Goal: Complete application form

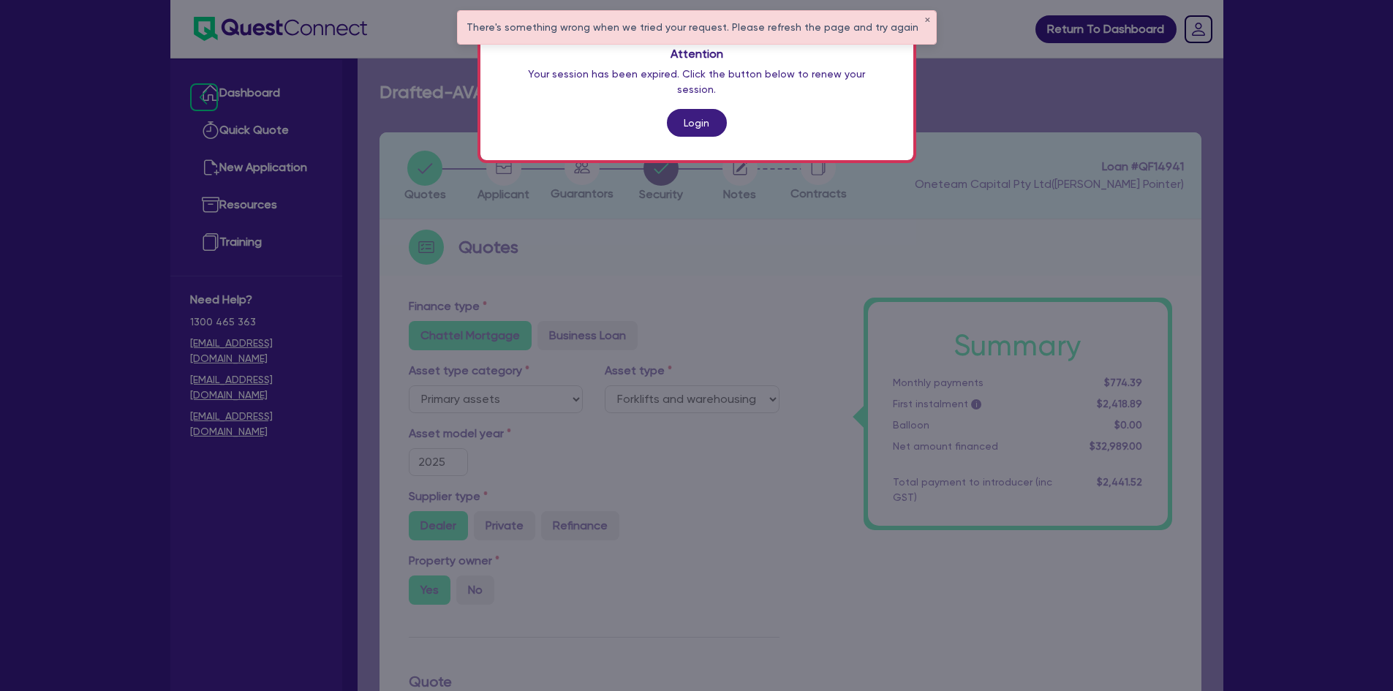
select select "PRIMARY_ASSETS"
select select "FORKLIFTS_AND_WAREHOUSING_EQUIPMENT"
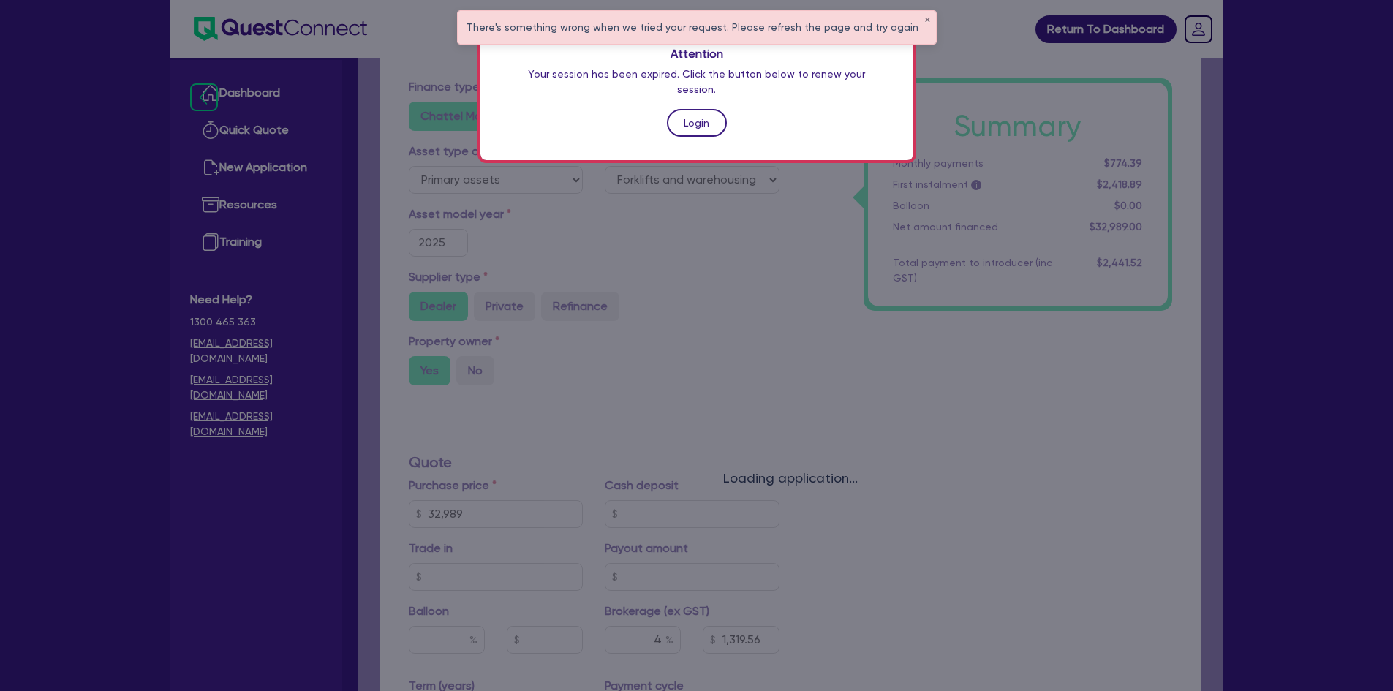
drag, startPoint x: 0, startPoint y: 0, endPoint x: 702, endPoint y: 101, distance: 709.0
click at [702, 109] on link "Login" at bounding box center [697, 123] width 60 height 28
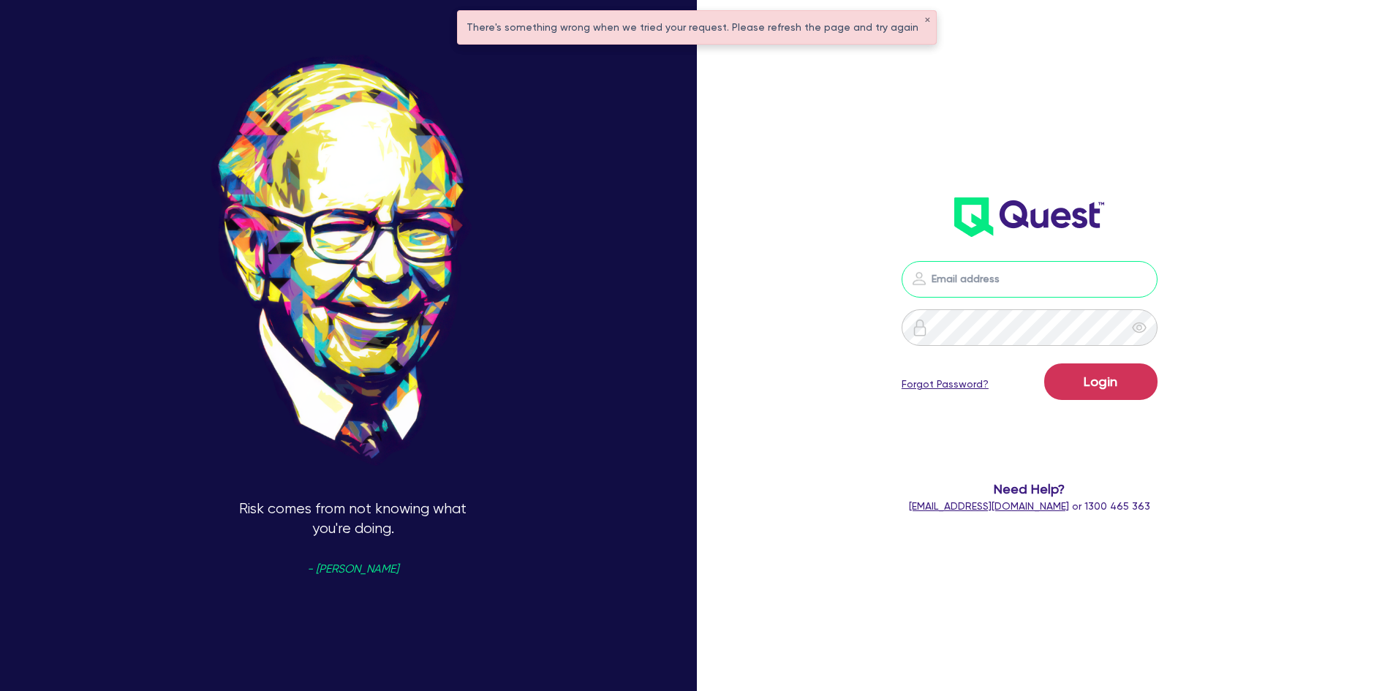
click at [1032, 284] on input "email" at bounding box center [1029, 279] width 256 height 37
type input "[PERSON_NAME][EMAIL_ADDRESS][DOMAIN_NAME]"
click at [1044, 363] on button "Login" at bounding box center [1100, 381] width 113 height 37
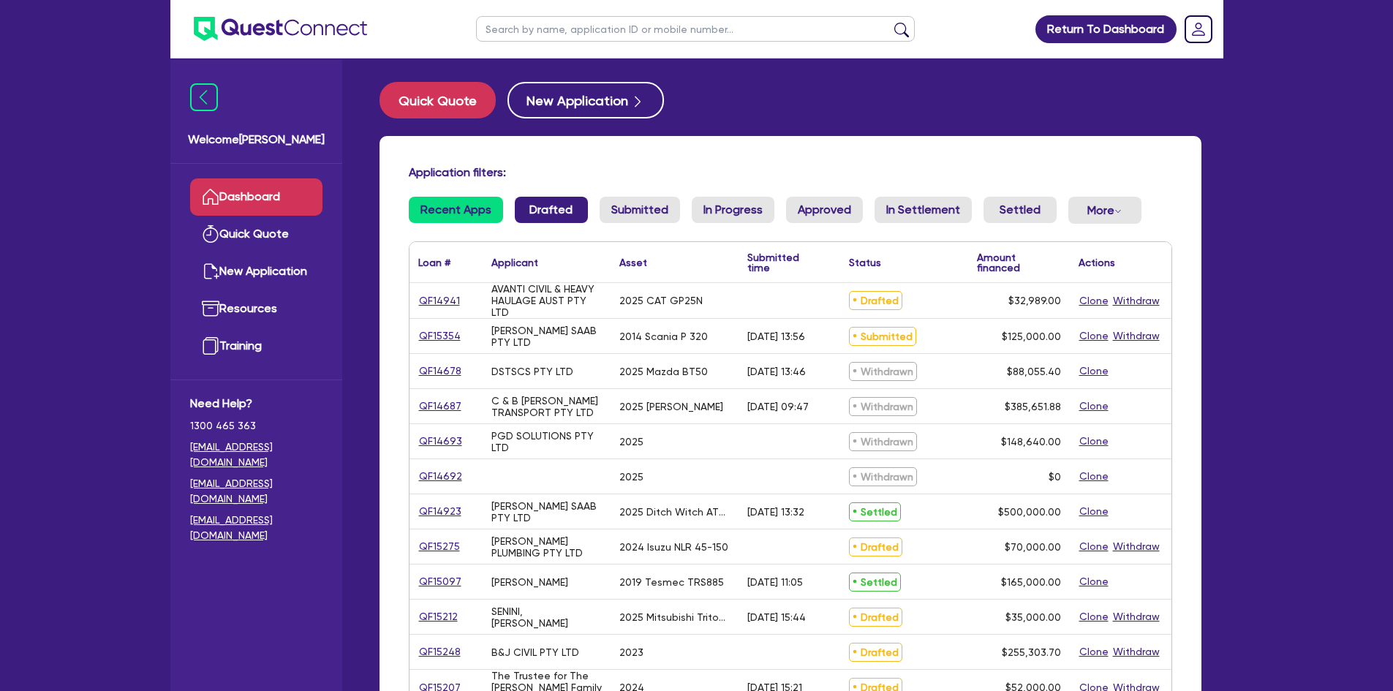
click at [575, 208] on link "Drafted" at bounding box center [551, 210] width 73 height 26
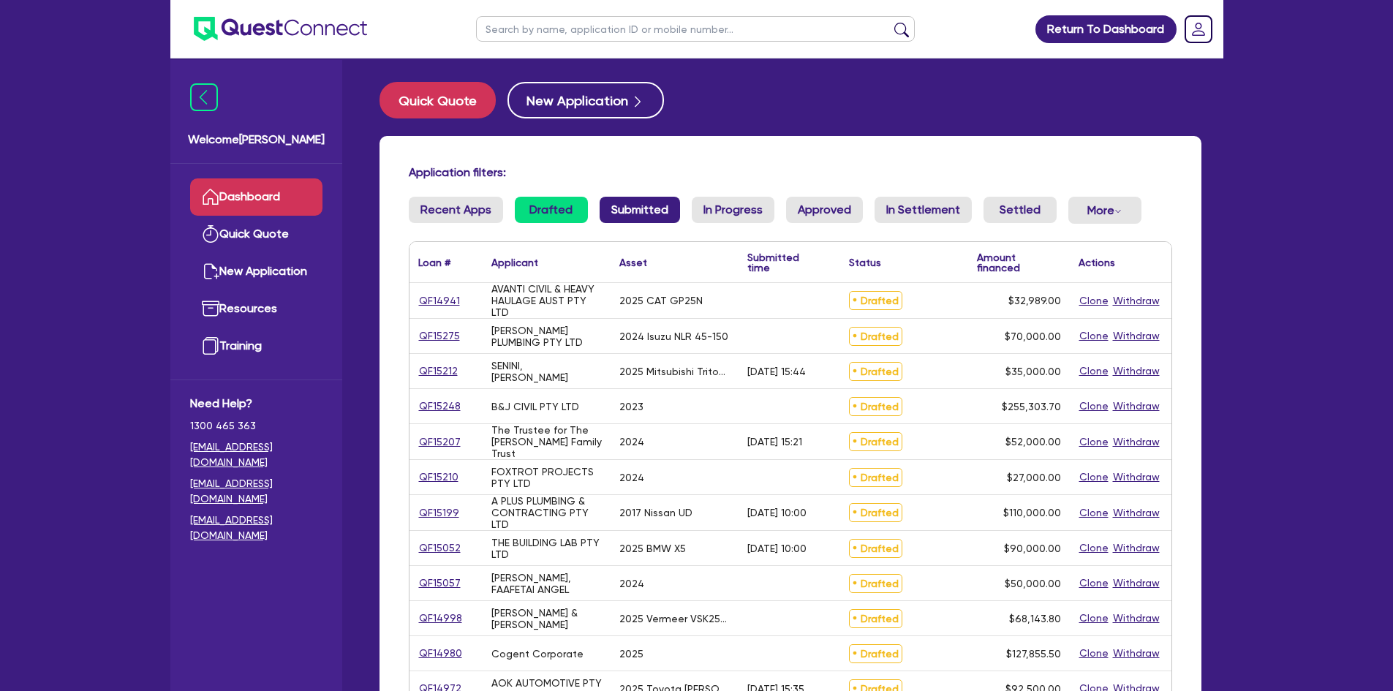
click at [672, 214] on link "Submitted" at bounding box center [639, 210] width 80 height 26
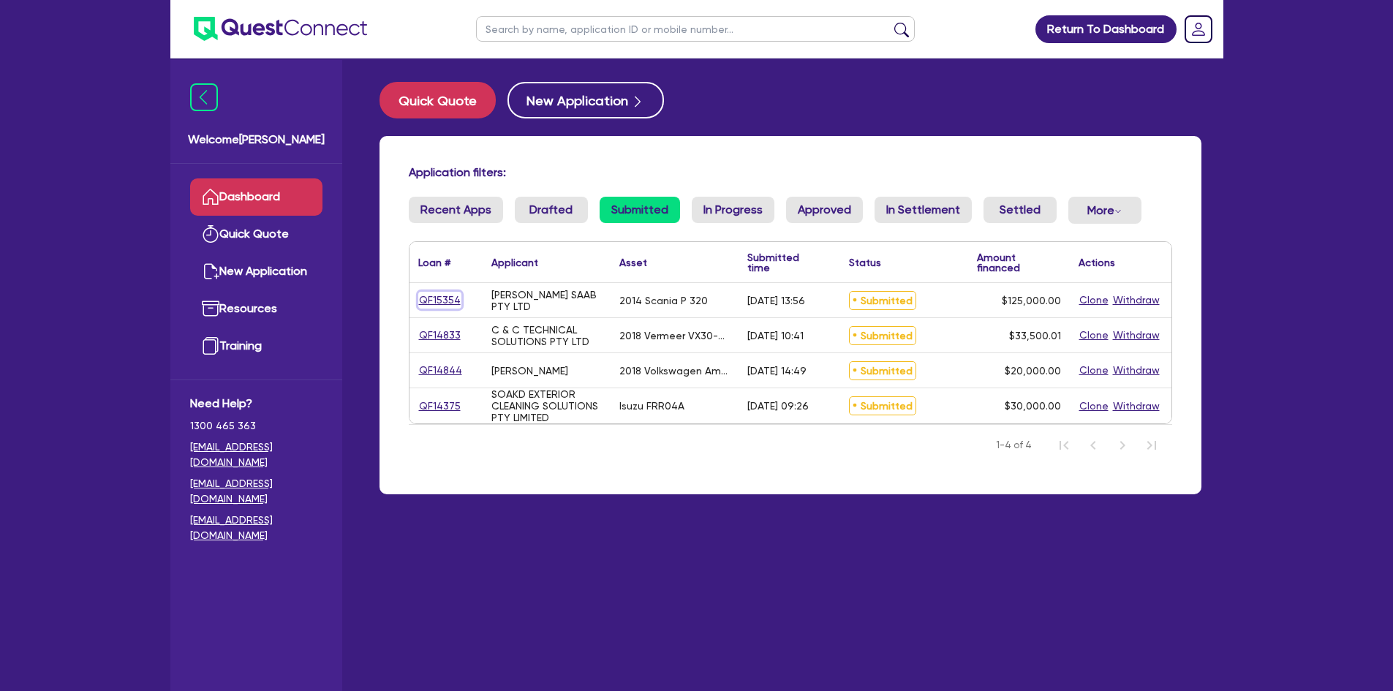
click at [447, 299] on link "QF15354" at bounding box center [439, 300] width 43 height 17
select select "PRIMARY_ASSETS"
select select "HEAVY_TRUCKS"
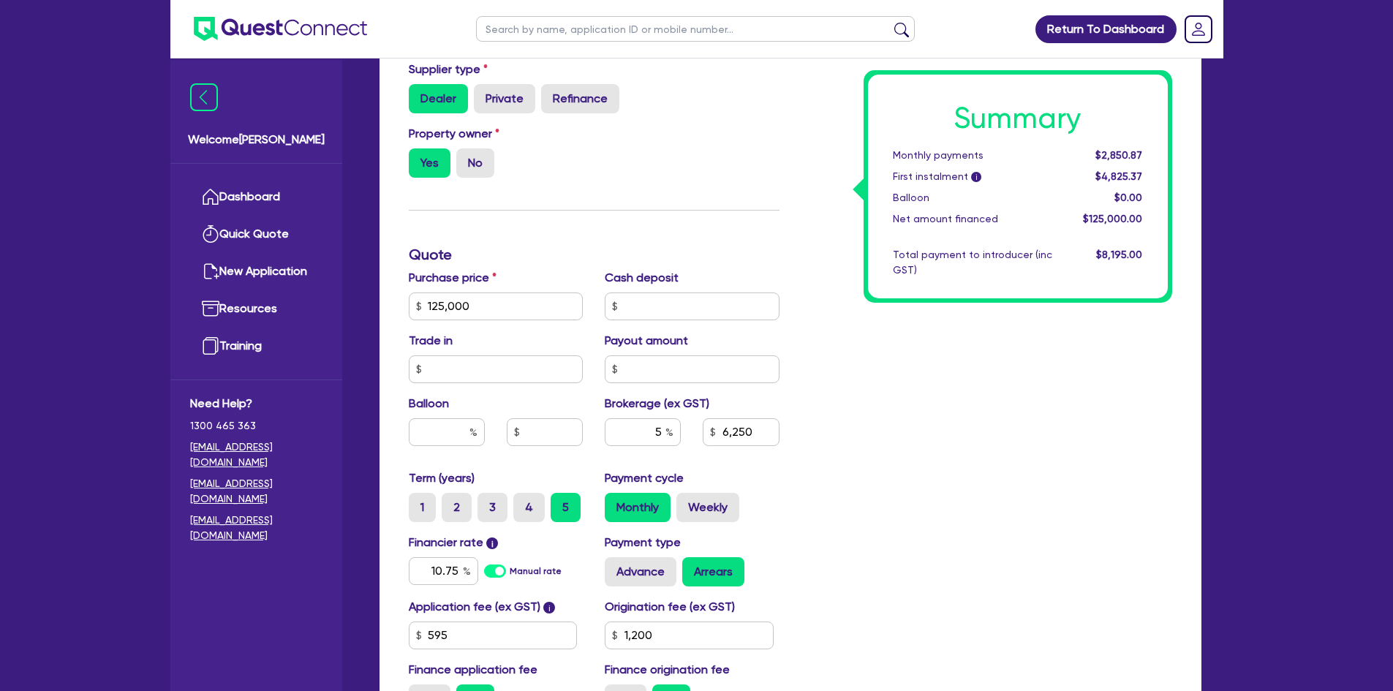
scroll to position [512, 0]
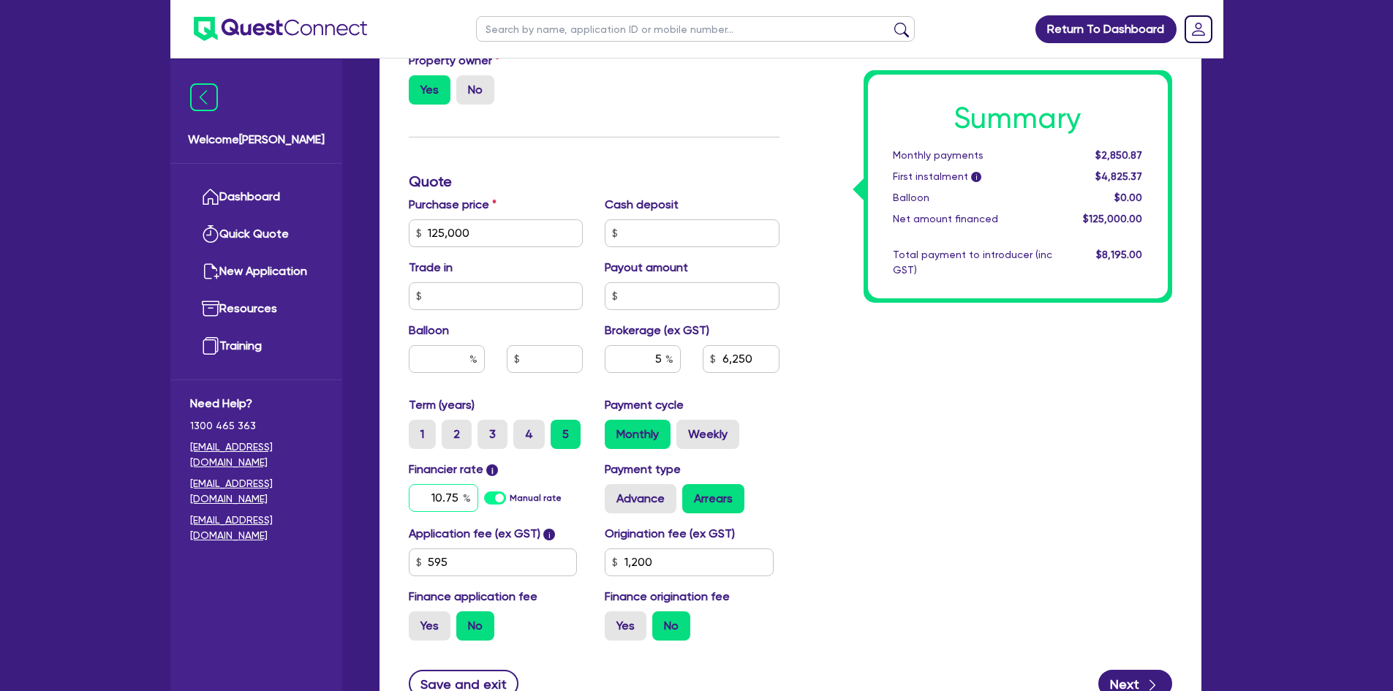
click at [444, 497] on input "10.75" at bounding box center [443, 498] width 69 height 28
type input "9.75"
type input "125,000"
type input "6,250"
type input "1,200"
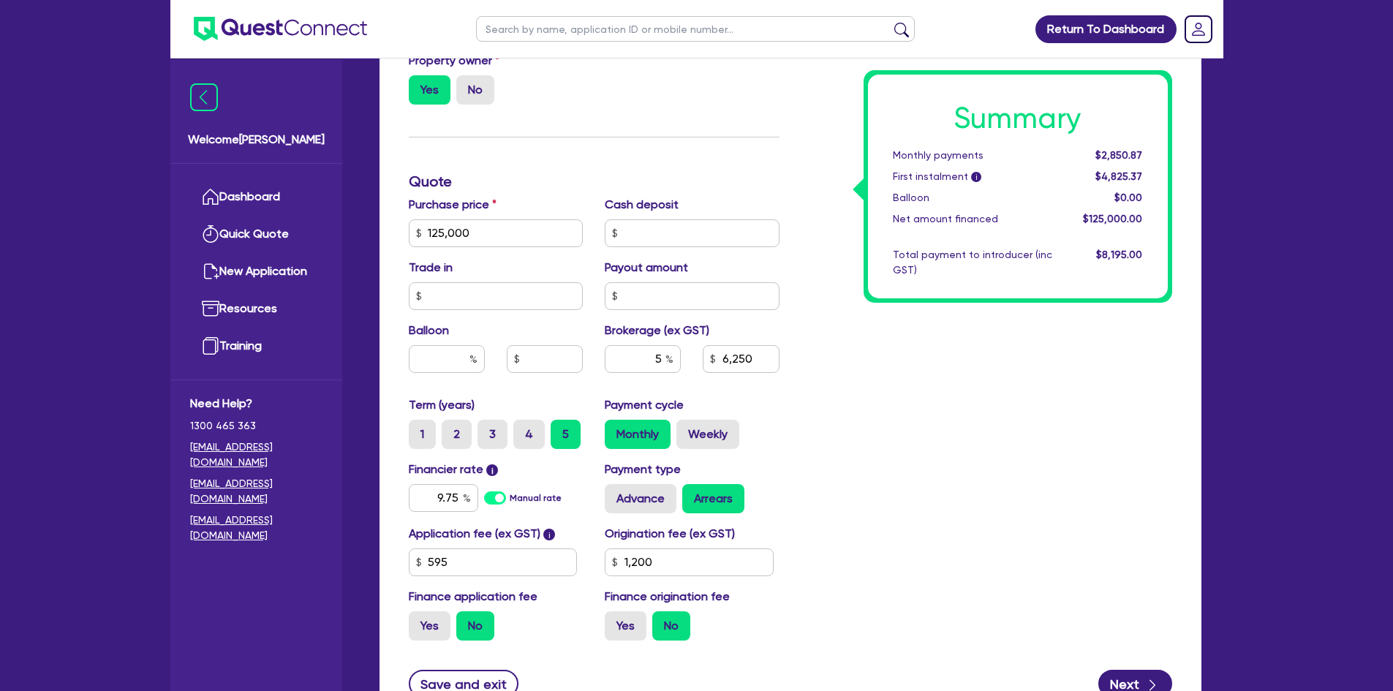
click at [1014, 469] on div "Summary Monthly payments $2,850.87 First instalment i $4,825.37 Balloon $0.00 N…" at bounding box center [986, 224] width 393 height 855
type input "125,000"
type input "6,250"
type input "1,200"
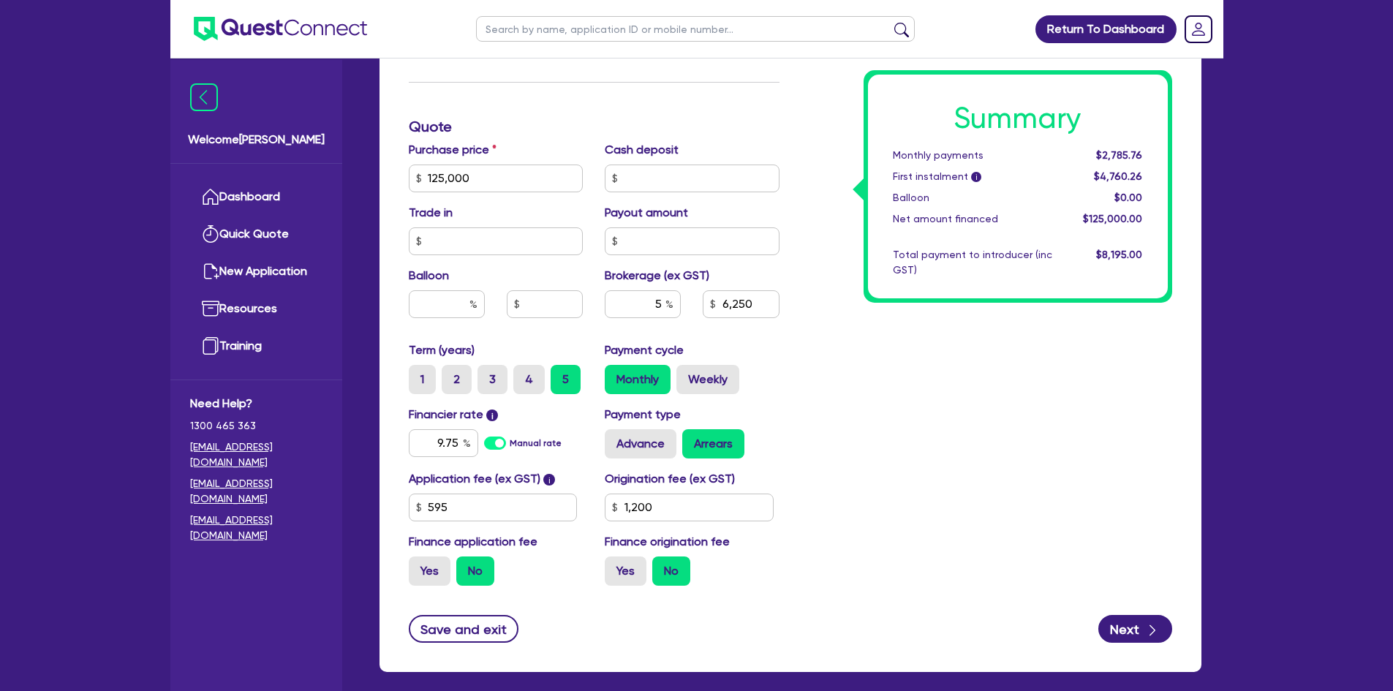
scroll to position [637, 0]
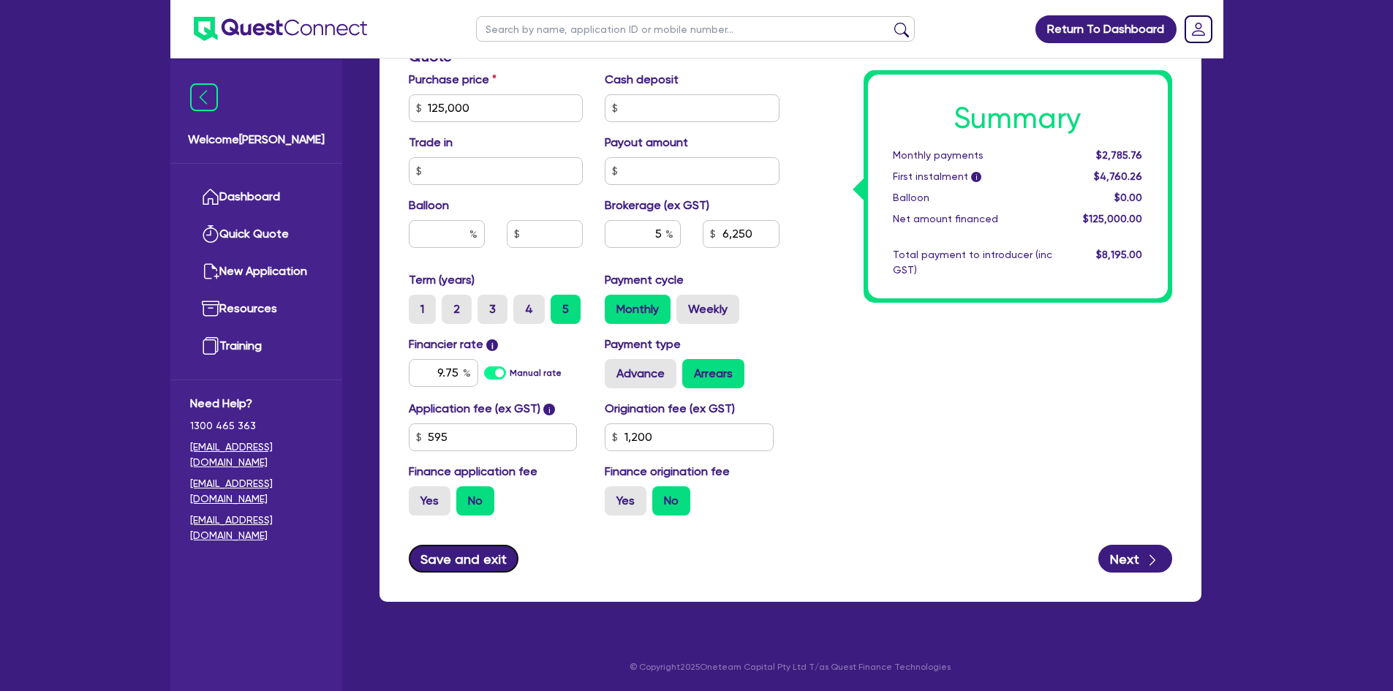
click at [507, 555] on button "Save and exit" at bounding box center [464, 559] width 110 height 28
type input "125,000"
type input "6,250"
type input "1,200"
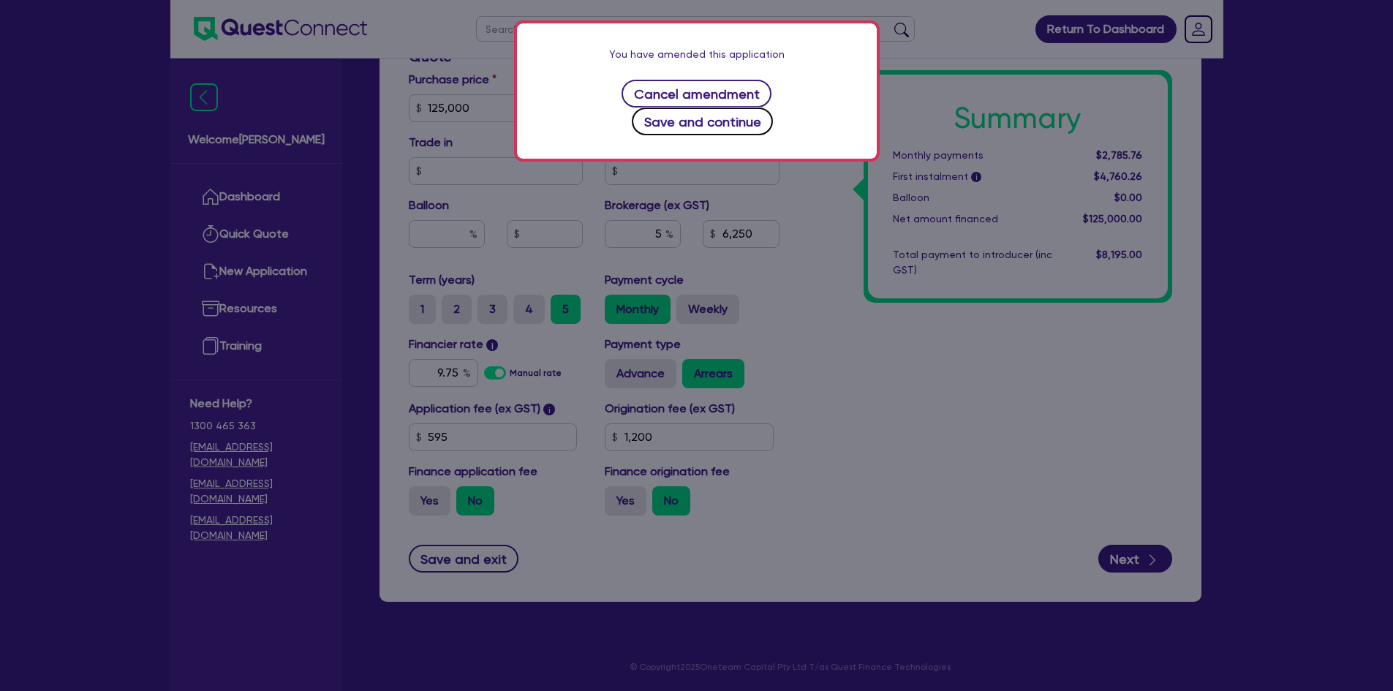
click at [773, 107] on button "Save and continue" at bounding box center [702, 121] width 141 height 28
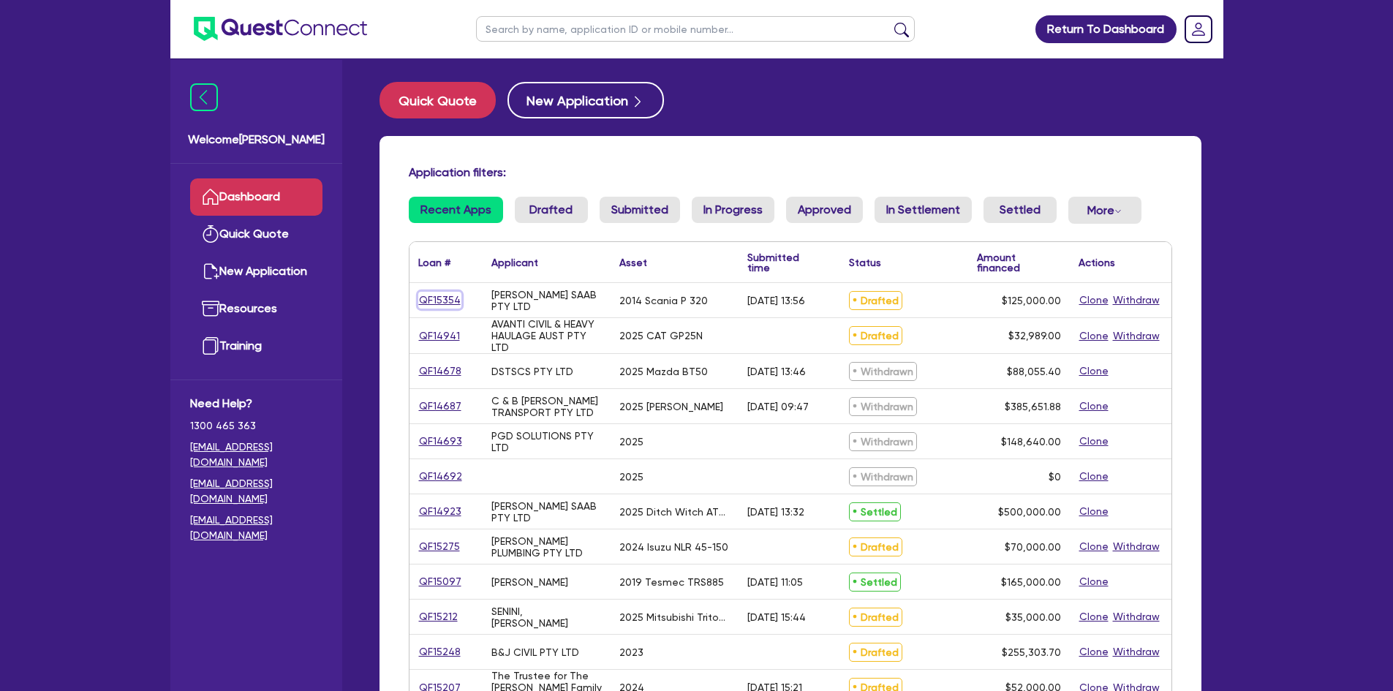
click at [453, 302] on link "QF15354" at bounding box center [439, 300] width 43 height 17
select select "PRIMARY_ASSETS"
select select "HEAVY_TRUCKS"
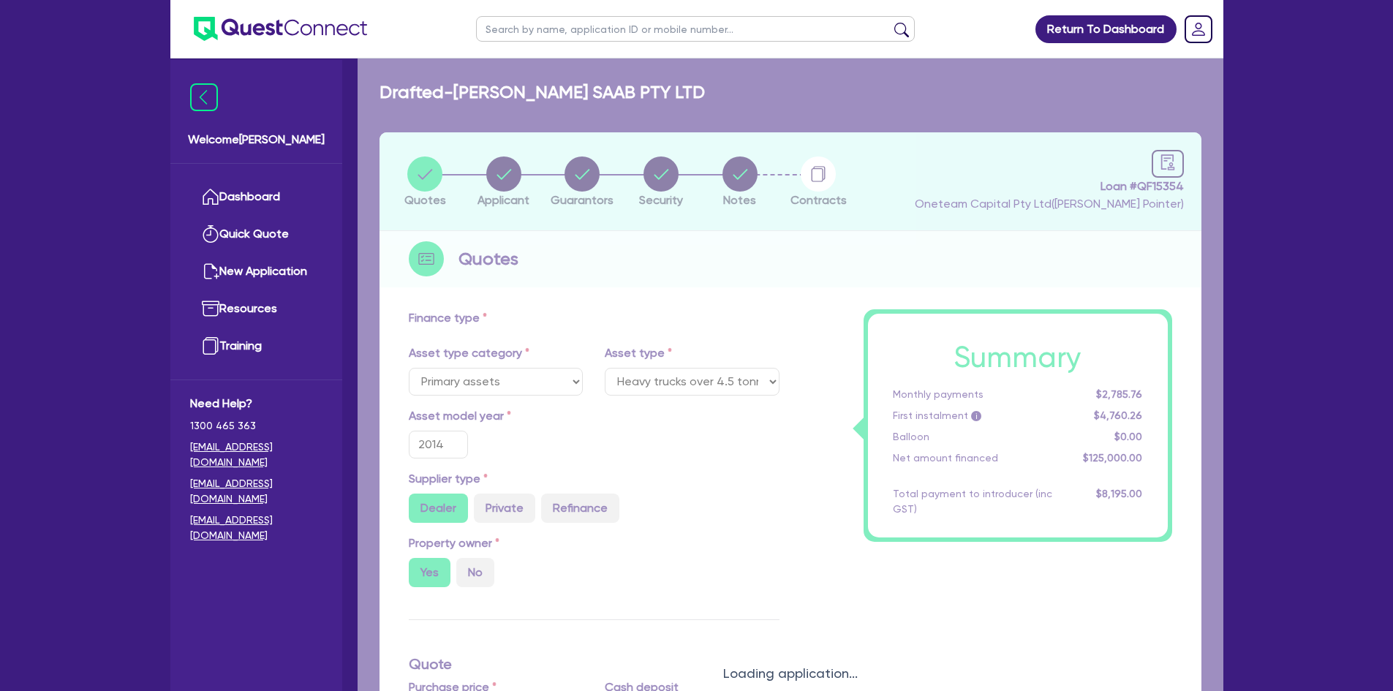
type input "125,000"
type input "6,250"
type input "1,200"
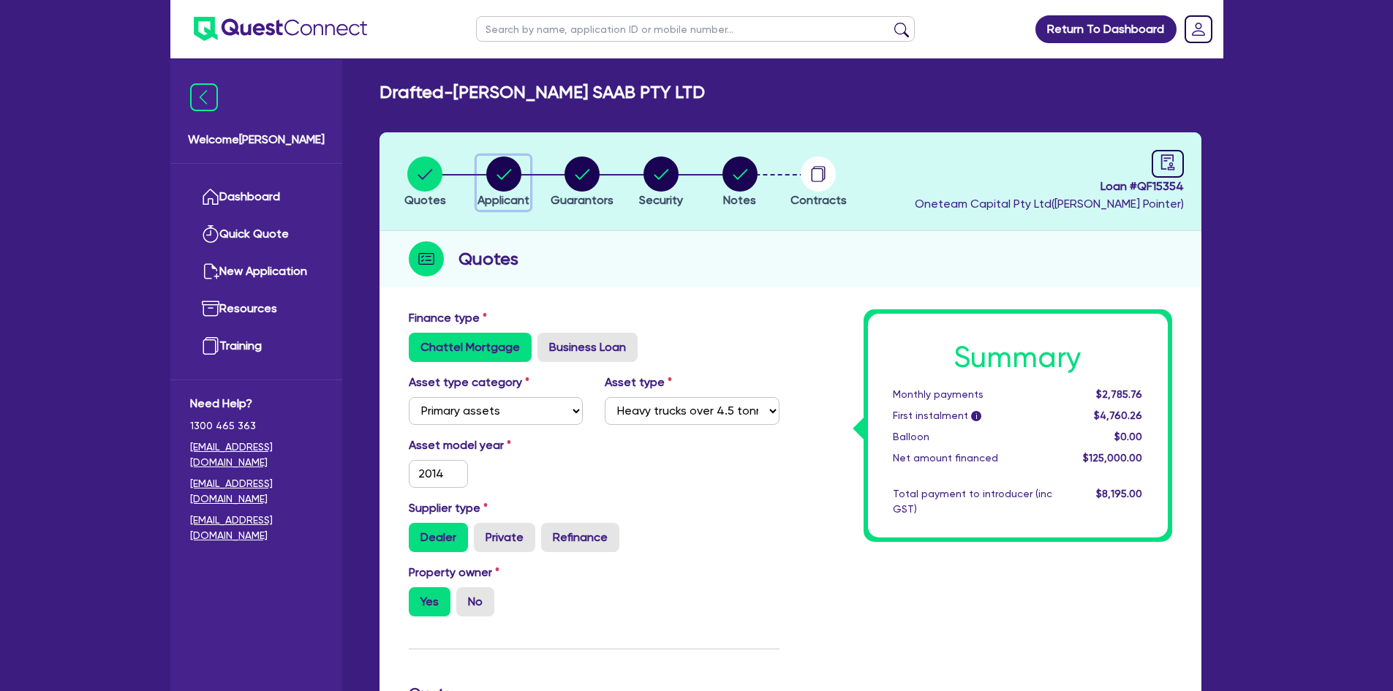
click at [499, 177] on icon "button" at bounding box center [503, 174] width 15 height 10
select select "COMPANY"
select select "BUILDING_CONSTRUCTION"
select select "TRADES_SERVICES_BUSINESSES_GOVERNMENT"
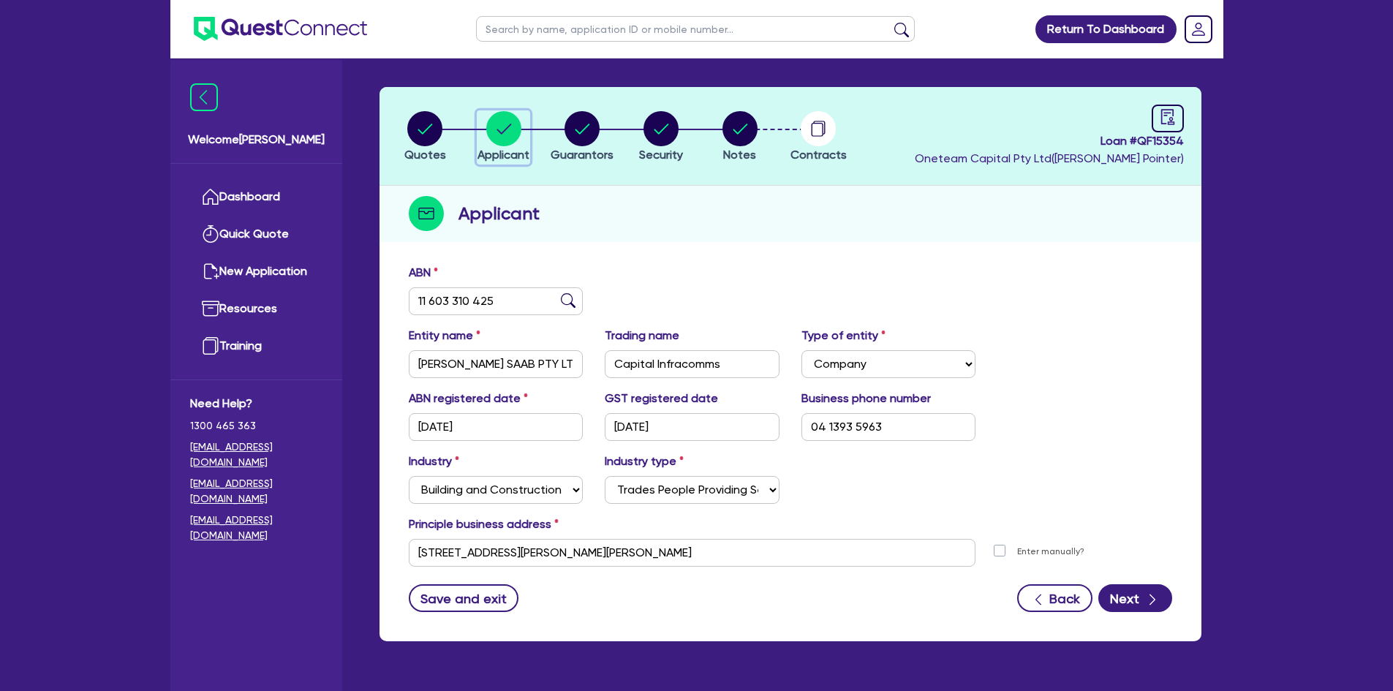
scroll to position [85, 0]
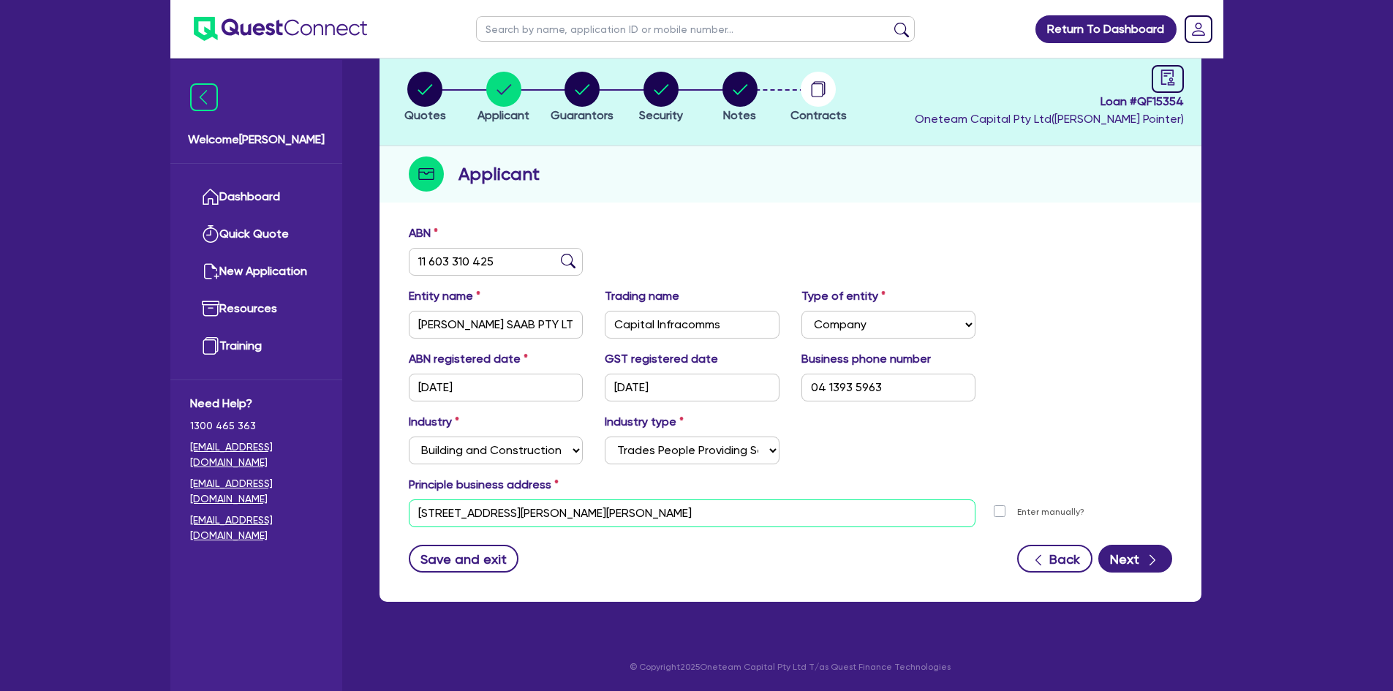
click at [532, 515] on input "[STREET_ADDRESS][PERSON_NAME][PERSON_NAME]" at bounding box center [692, 513] width 567 height 28
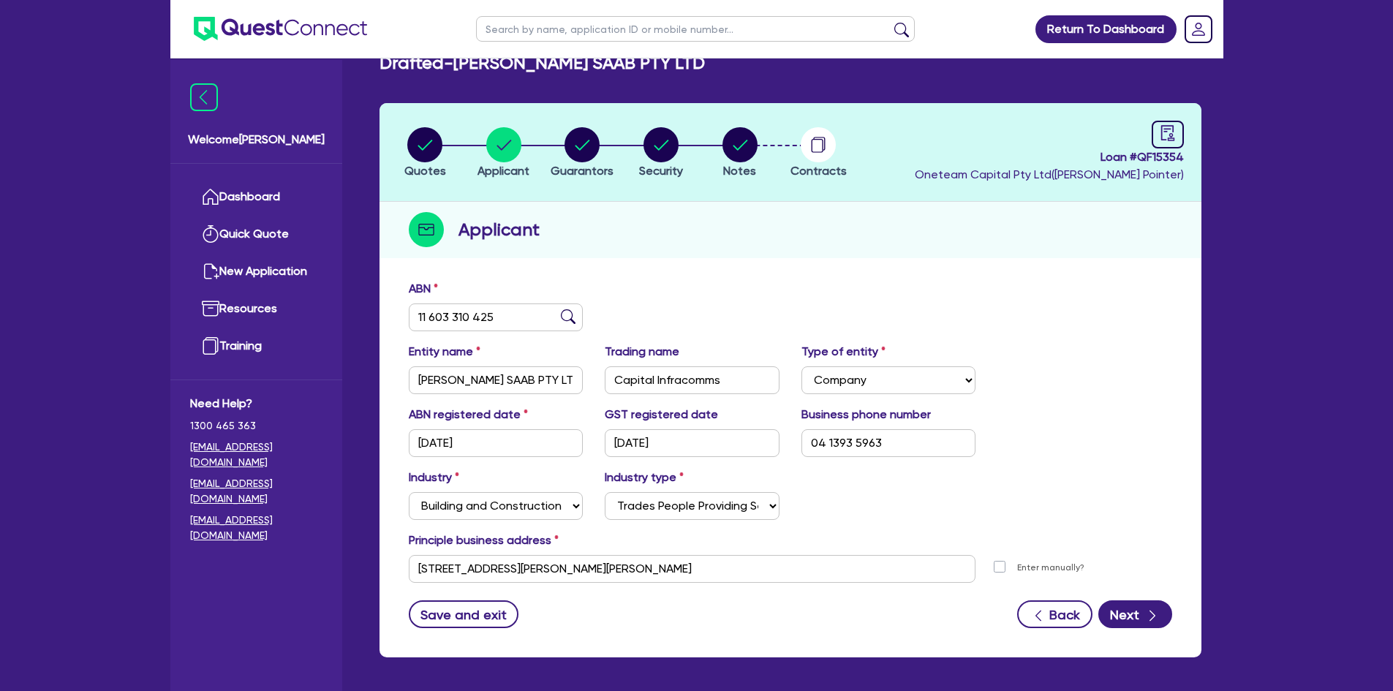
scroll to position [0, 0]
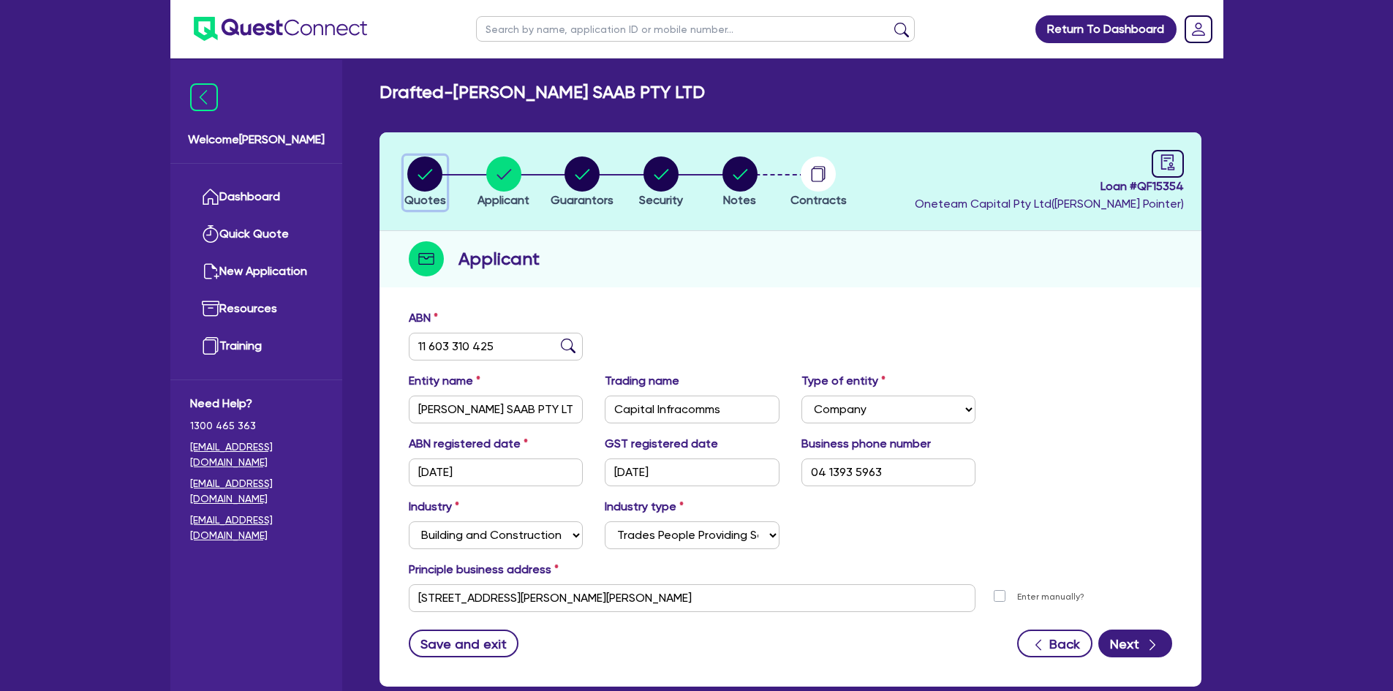
click at [428, 179] on circle "button" at bounding box center [424, 173] width 35 height 35
select select "PRIMARY_ASSETS"
select select "HEAVY_TRUCKS"
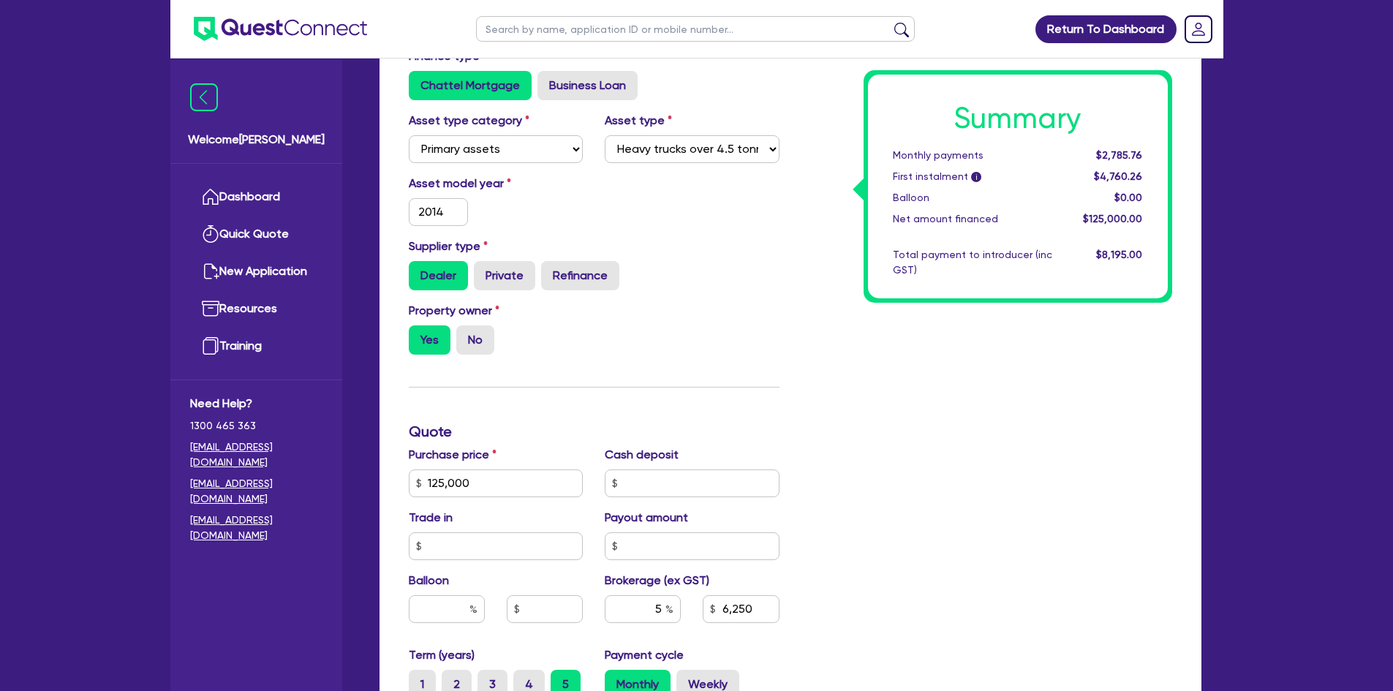
scroll to position [491, 0]
